Goal: Task Accomplishment & Management: Use online tool/utility

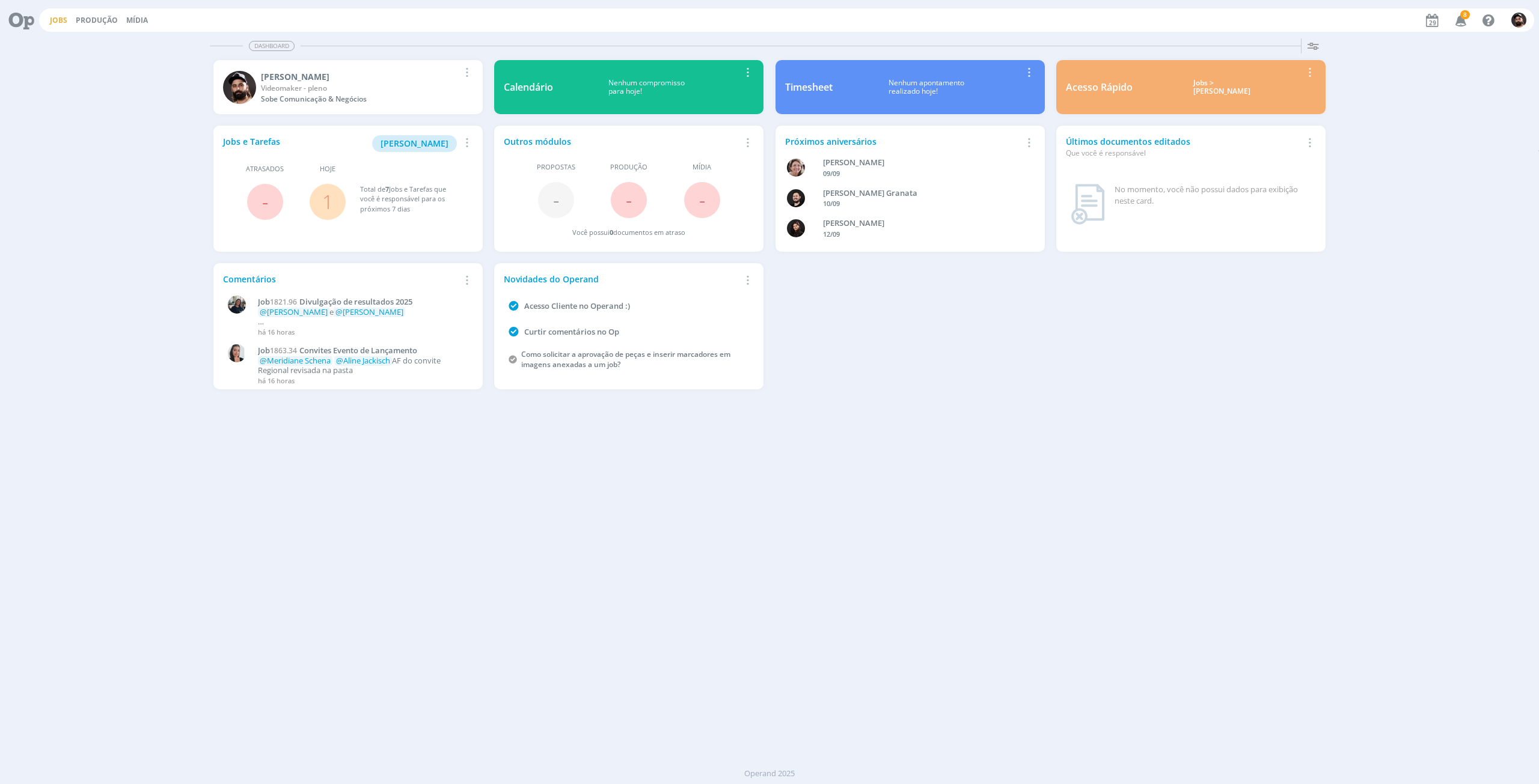
click at [59, 23] on link "Jobs" at bounding box center [58, 20] width 17 height 10
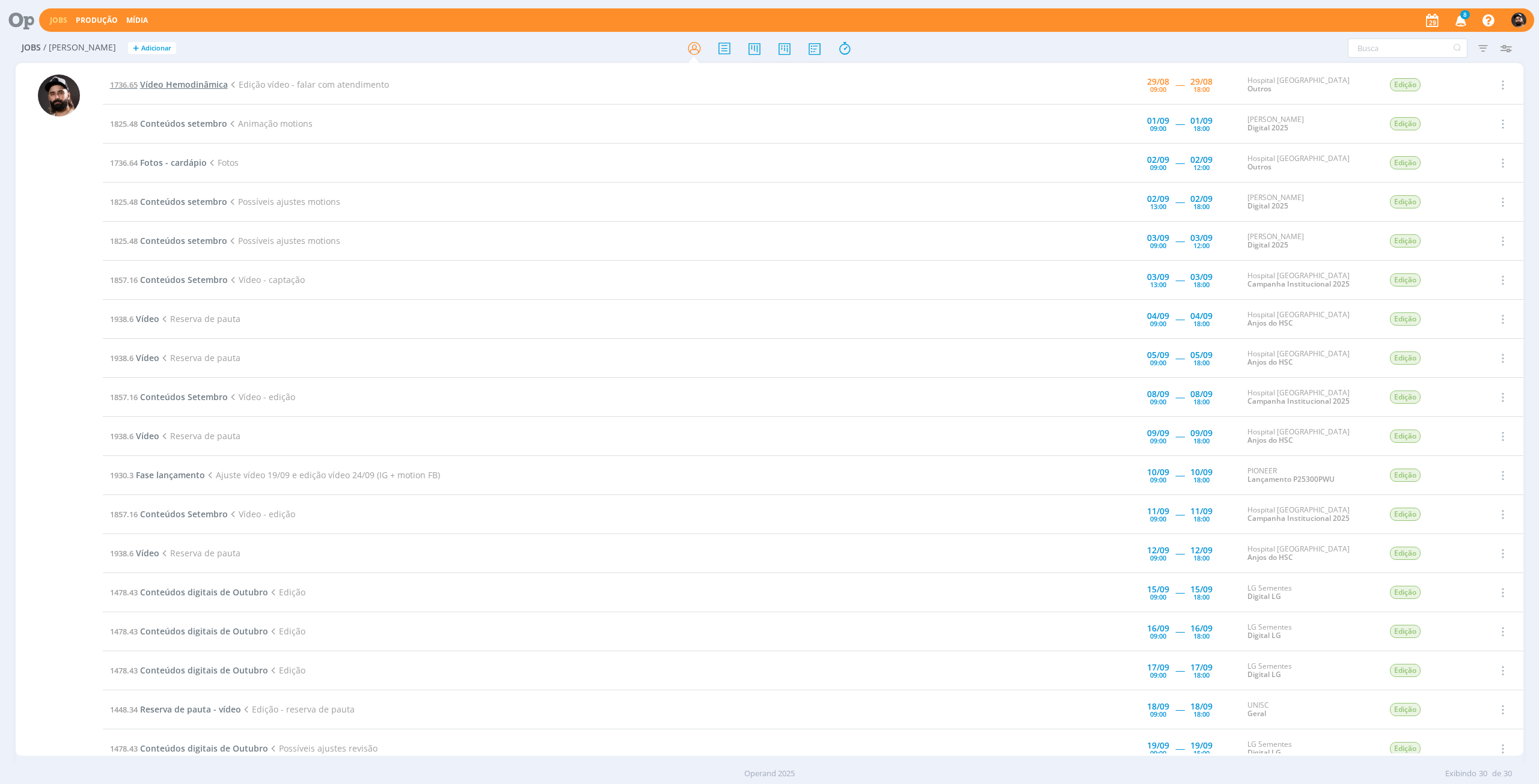
click at [205, 89] on span "Vídeo Hemodinâmica" at bounding box center [184, 84] width 88 height 11
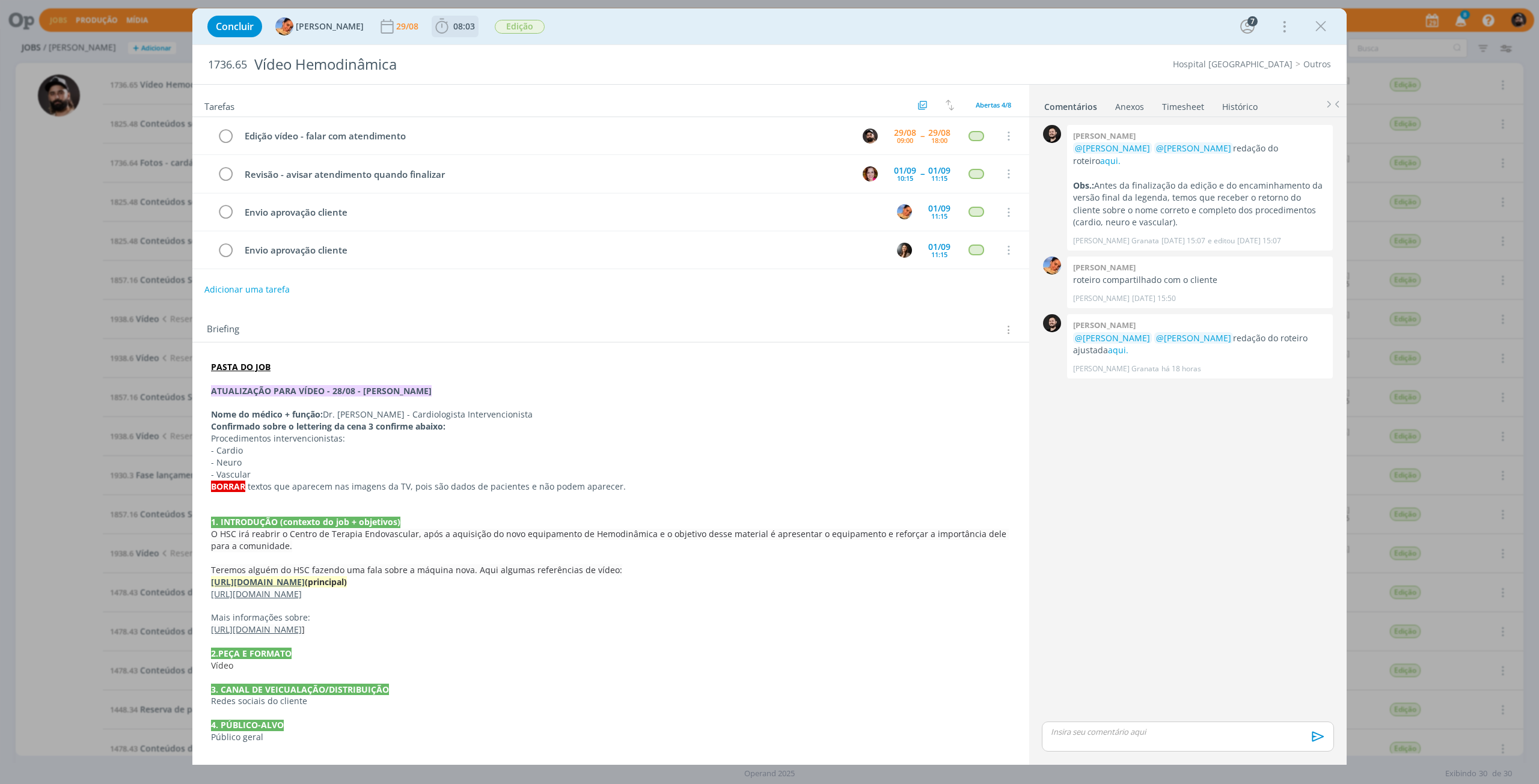
click at [433, 28] on icon "dialog" at bounding box center [441, 26] width 18 height 18
click at [440, 45] on div "Iniciar Apontar" at bounding box center [510, 52] width 155 height 30
click at [471, 53] on span "Iniciar" at bounding box center [482, 53] width 25 height 9
click at [1120, 155] on link "aqui." at bounding box center [1110, 160] width 20 height 11
click at [1108, 344] on link "aqui." at bounding box center [1118, 350] width 20 height 11
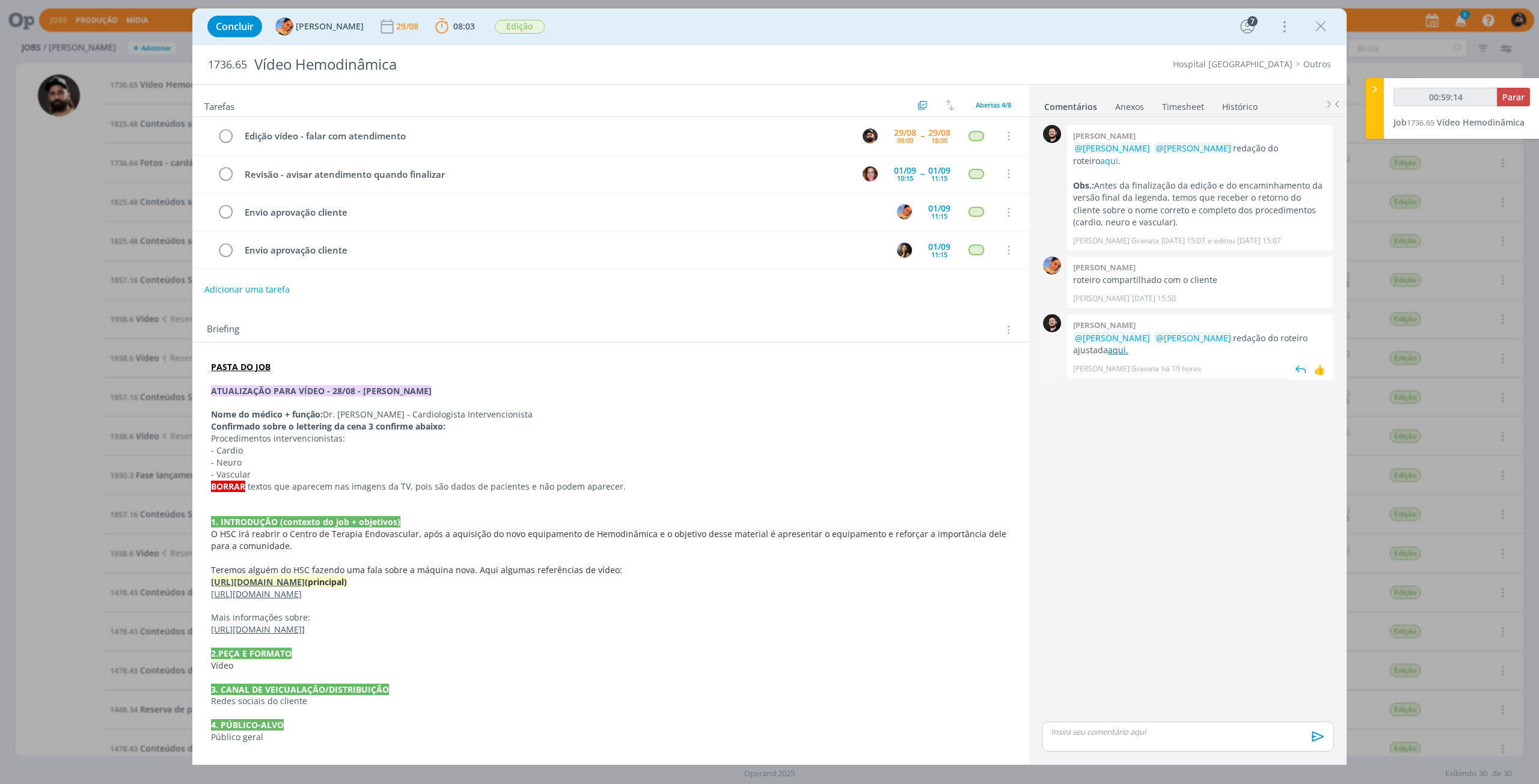
type input "01:00:14"
